Goal: Information Seeking & Learning: Find specific fact

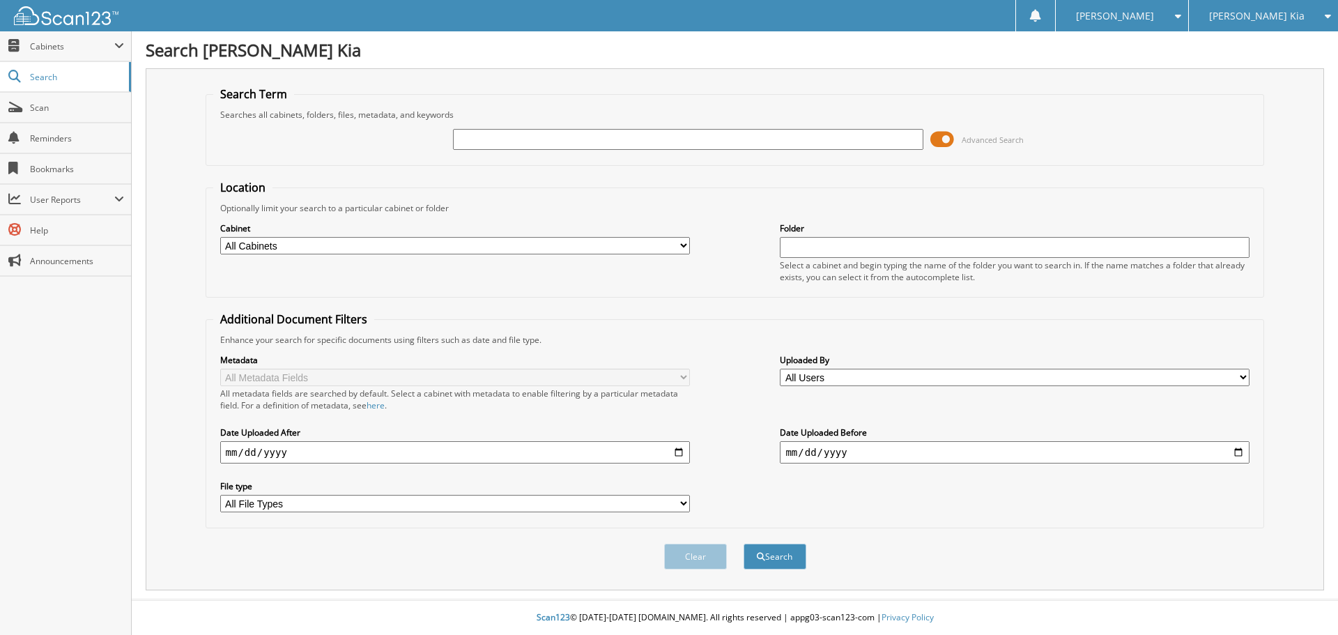
click at [499, 146] on input "text" at bounding box center [688, 139] width 470 height 21
type input "131190"
click at [743, 544] on button "Search" at bounding box center [774, 557] width 63 height 26
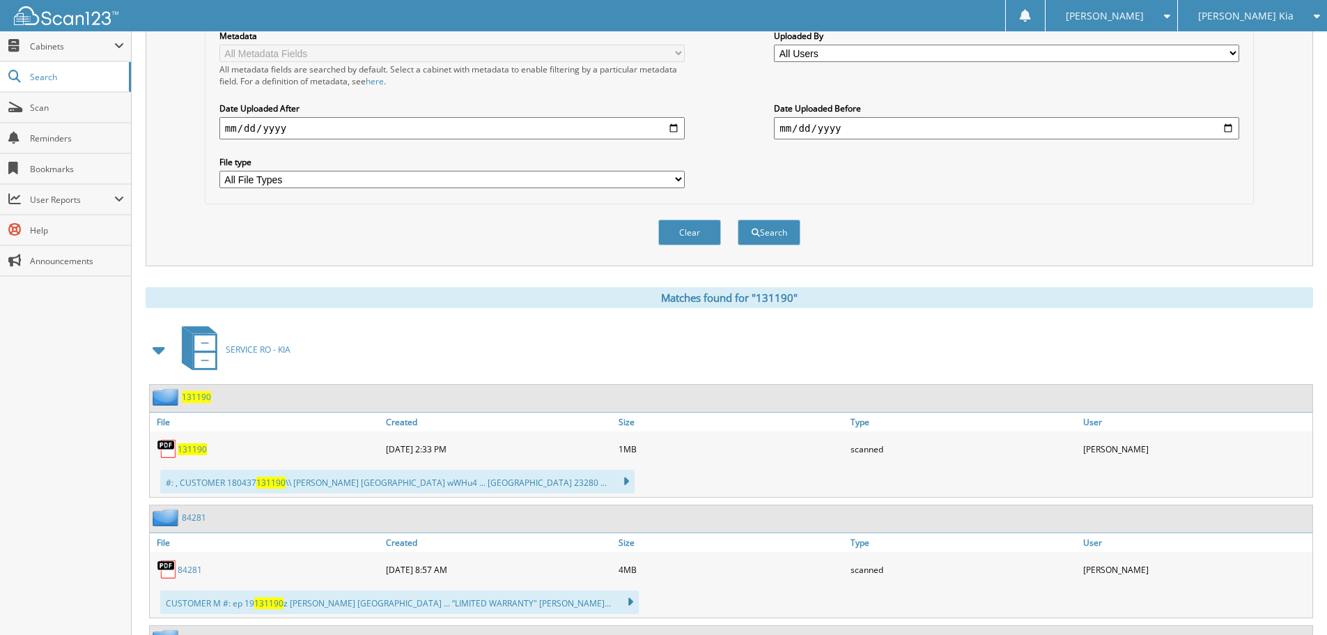
scroll to position [348, 0]
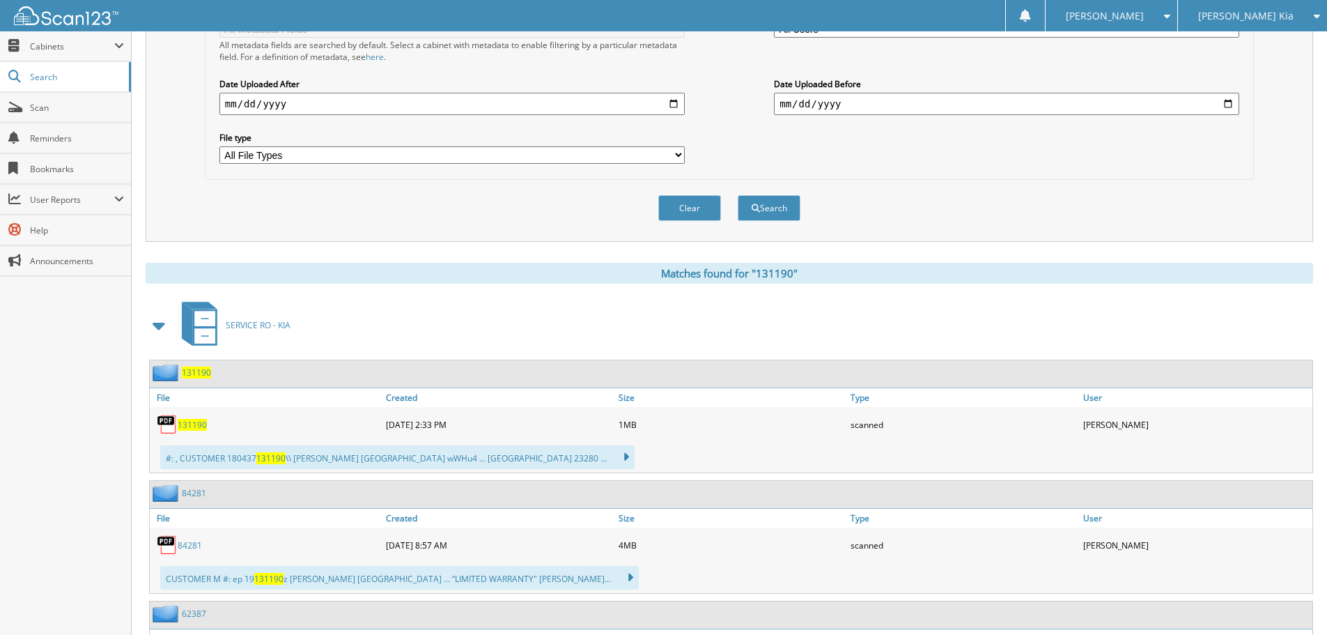
click at [196, 424] on span "131190" at bounding box center [192, 425] width 29 height 12
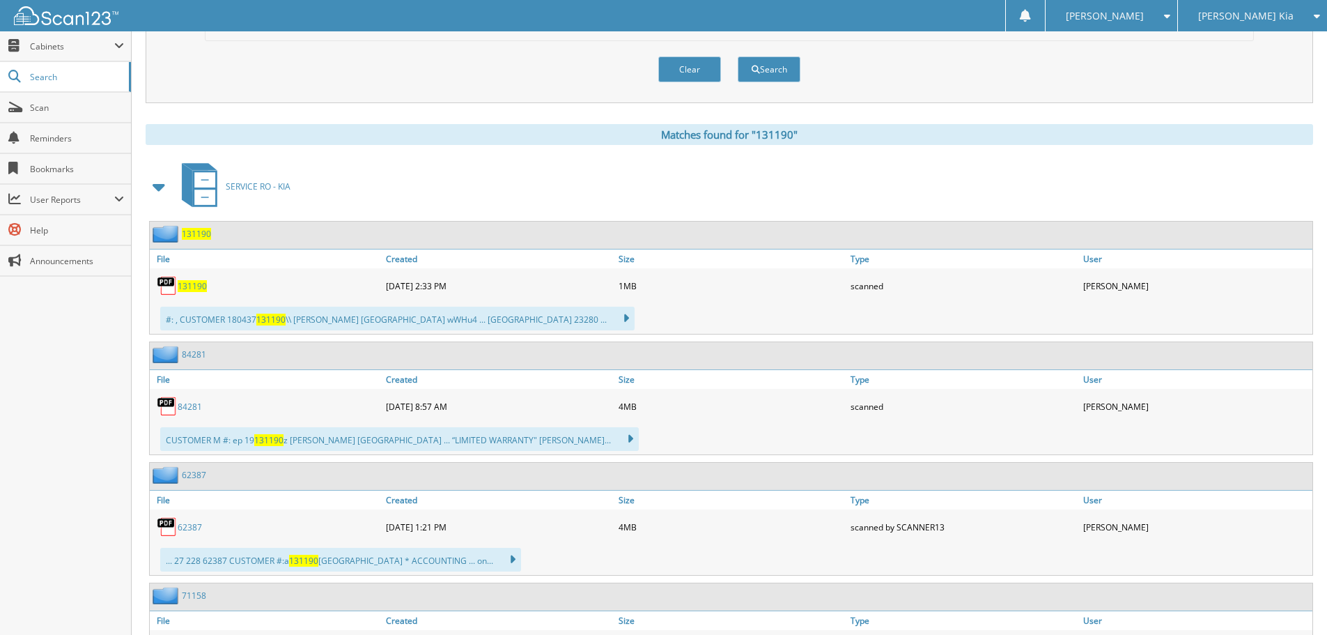
scroll to position [488, 0]
